Goal: Check status: Check status

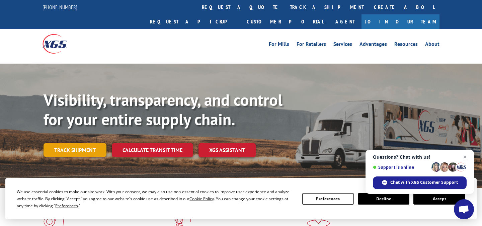
click at [77, 143] on link "Track shipment" at bounding box center [75, 150] width 63 height 14
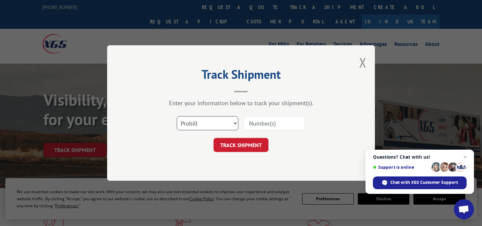
click at [202, 125] on select "Select category... Probill BOL PO" at bounding box center [208, 123] width 62 height 14
drag, startPoint x: 269, startPoint y: 129, endPoint x: 277, endPoint y: 129, distance: 8.4
click at [269, 129] on input at bounding box center [275, 123] width 62 height 14
paste input "TFD-041111.A"
type input "TFD-041111.A"
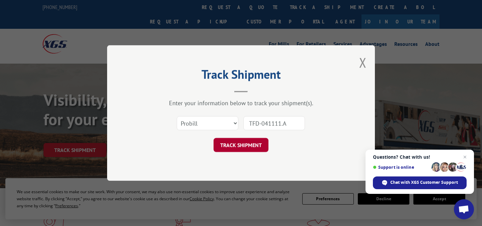
click at [248, 143] on button "TRACK SHIPMENT" at bounding box center [241, 145] width 55 height 14
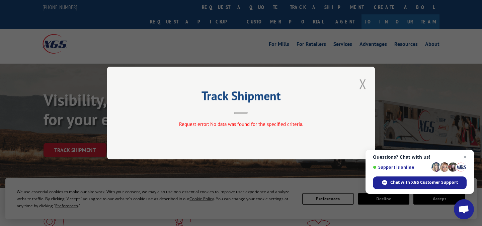
click at [365, 83] on button "Close modal" at bounding box center [362, 84] width 7 height 18
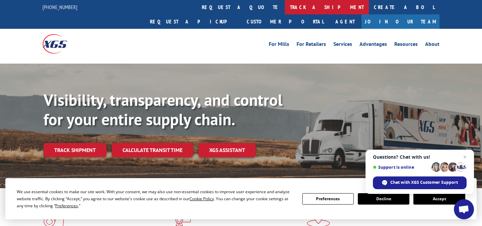
click at [285, 11] on link "track a shipment" at bounding box center [327, 7] width 84 height 14
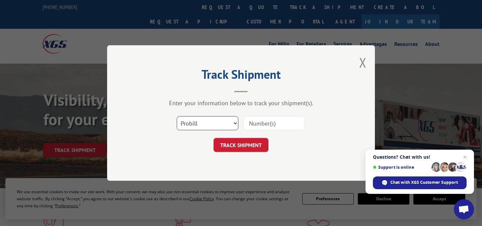
click at [203, 127] on select "Select category... Probill BOL PO" at bounding box center [208, 123] width 62 height 14
click at [191, 123] on select "Select category... Probill BOL PO" at bounding box center [208, 123] width 62 height 14
select select "bol"
click at [177, 116] on select "Select category... Probill BOL PO" at bounding box center [208, 123] width 62 height 14
click at [266, 124] on input at bounding box center [275, 123] width 62 height 14
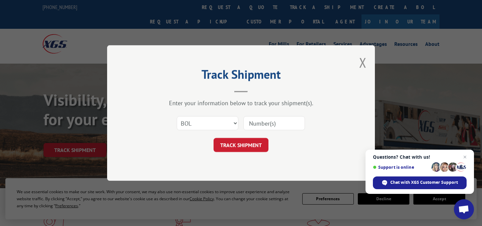
type input "TFD-041111.A"
click at [242, 142] on button "TRACK SHIPMENT" at bounding box center [241, 145] width 55 height 14
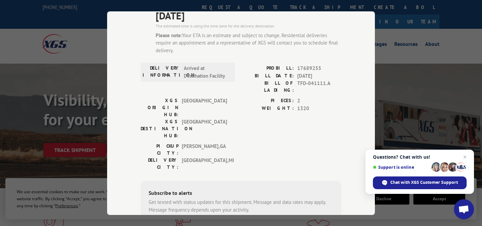
scroll to position [105, 0]
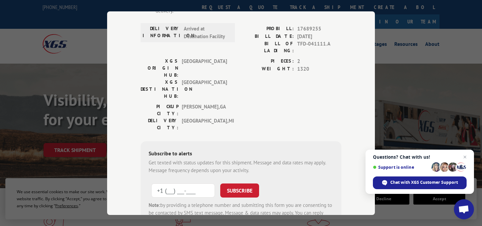
click at [180, 184] on input "+1 (___) ___-____" at bounding box center [183, 191] width 64 height 14
type input "[PHONE_NUMBER]"
click at [245, 184] on button "SUBSCRIBE" at bounding box center [239, 191] width 39 height 14
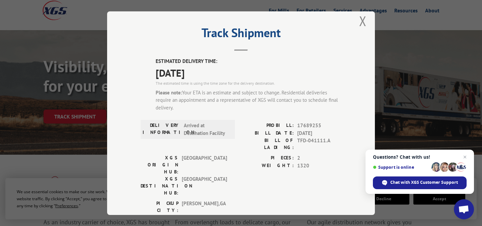
scroll to position [8, 0]
